Goal: Task Accomplishment & Management: Manage account settings

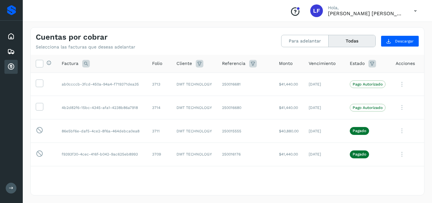
click at [349, 38] on button "Todas" at bounding box center [352, 41] width 47 height 12
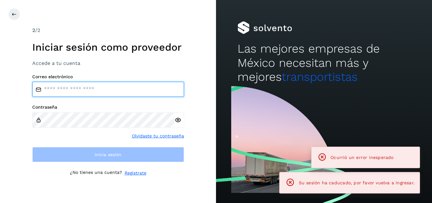
click at [105, 91] on input "email" at bounding box center [108, 89] width 152 height 15
type input "**********"
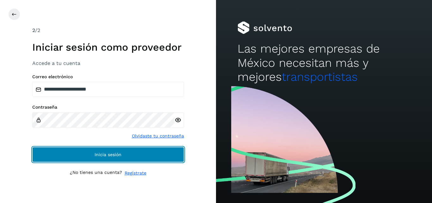
click at [78, 151] on button "Inicia sesión" at bounding box center [108, 154] width 152 height 15
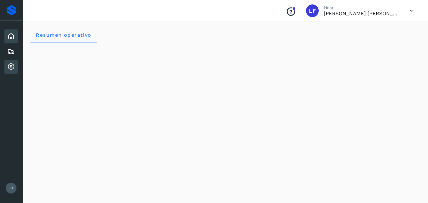
click at [12, 70] on icon at bounding box center [11, 67] width 8 height 8
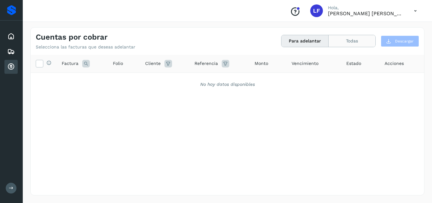
click at [348, 43] on button "Todas" at bounding box center [352, 41] width 47 height 12
